Goal: Find specific page/section: Find specific page/section

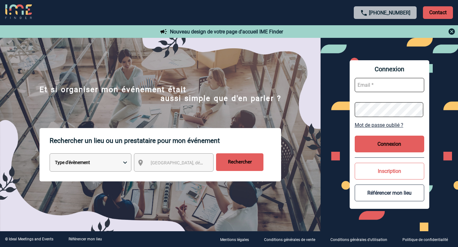
type input "[EMAIL_ADDRESS][DOMAIN_NAME]"
click at [389, 146] on button "Connexion" at bounding box center [388, 144] width 69 height 17
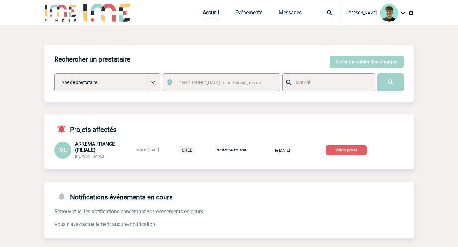
click at [340, 150] on p "Voir le projet" at bounding box center [345, 149] width 41 height 9
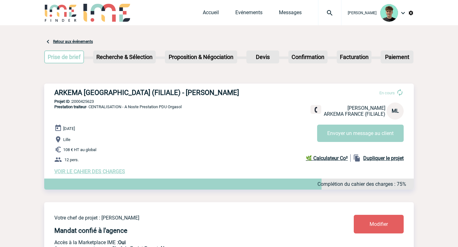
click at [68, 95] on h3 "ARKEMA FRANCE (FILIALE) - Maïté LAMAISON" at bounding box center [148, 93] width 189 height 8
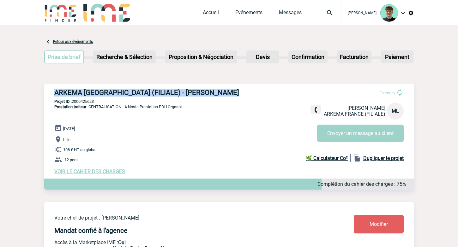
drag, startPoint x: 68, startPoint y: 95, endPoint x: 201, endPoint y: 92, distance: 132.9
click at [201, 92] on h3 "ARKEMA FRANCE (FILIALE) - Maïté LAMAISON" at bounding box center [148, 93] width 189 height 8
copy div "ARKEMA FRANCE (FILIALE) - Maïté LAMAISON"
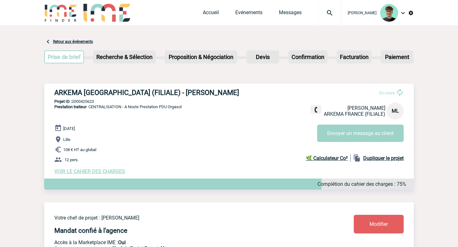
click at [81, 101] on p "Projet ID : 2000425623" at bounding box center [228, 101] width 369 height 5
copy p "2000425623"
